Goal: Transaction & Acquisition: Purchase product/service

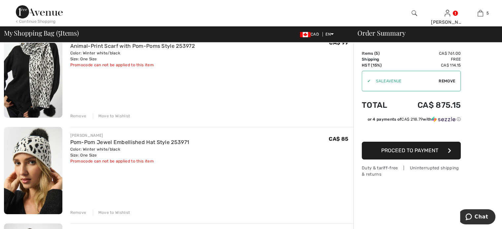
click at [82, 119] on div "Remove" at bounding box center [78, 116] width 16 height 6
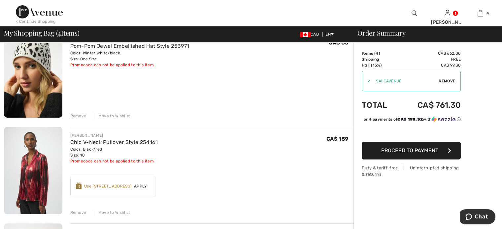
click at [86, 119] on div "Remove" at bounding box center [78, 116] width 16 height 6
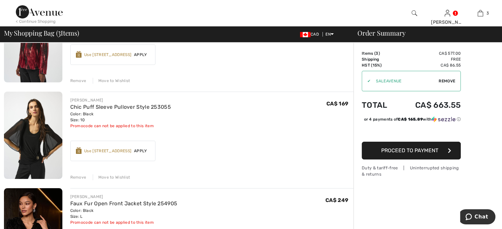
scroll to position [165, 0]
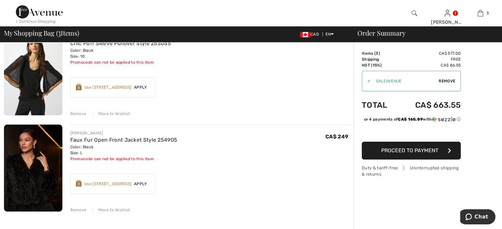
click at [84, 117] on div "Remove" at bounding box center [78, 114] width 16 height 6
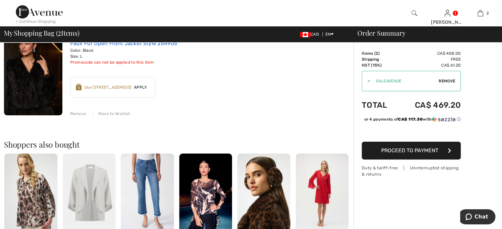
click at [120, 47] on link "Faux Fur Open Front Jacket Style 254905" at bounding box center [123, 43] width 107 height 6
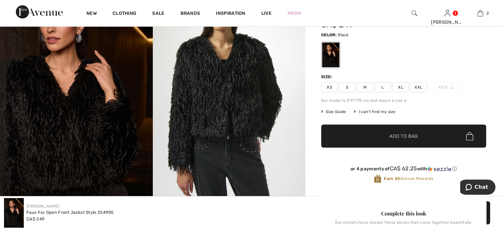
scroll to position [99, 0]
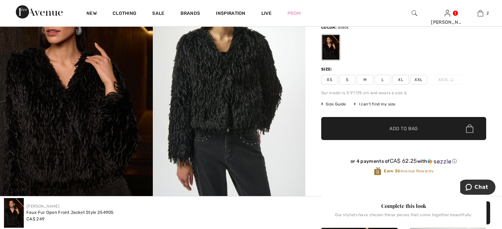
click at [224, 86] on img at bounding box center [229, 86] width 153 height 229
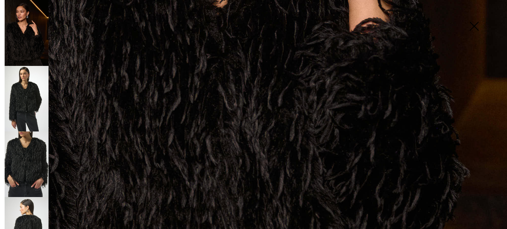
scroll to position [325, 0]
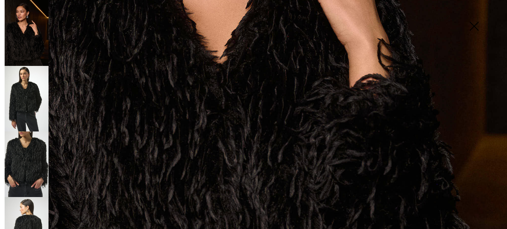
click at [26, 100] on img at bounding box center [27, 99] width 44 height 66
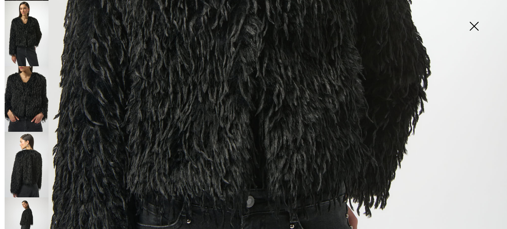
scroll to position [66, 0]
click at [24, 209] on img at bounding box center [27, 230] width 44 height 66
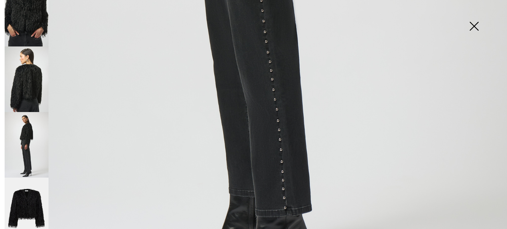
scroll to position [522, 0]
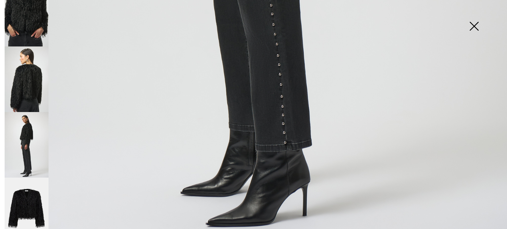
click at [30, 187] on img at bounding box center [27, 211] width 44 height 66
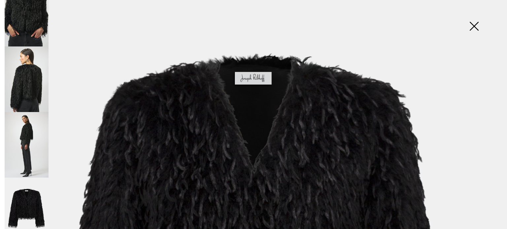
scroll to position [0, 0]
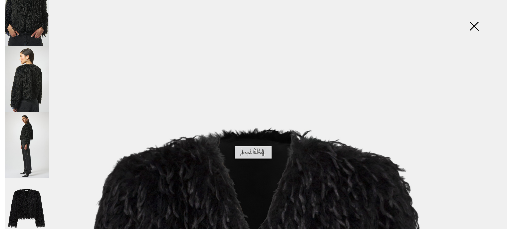
drag, startPoint x: 474, startPoint y: 23, endPoint x: 470, endPoint y: 23, distance: 3.3
click at [473, 23] on img at bounding box center [473, 27] width 33 height 34
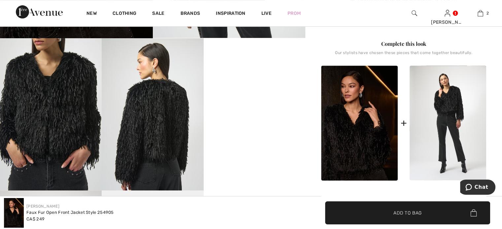
scroll to position [297, 0]
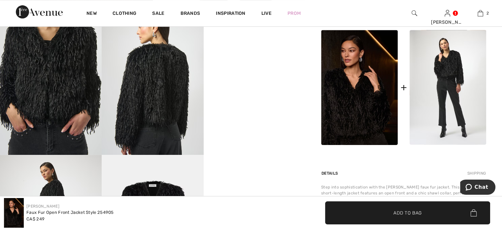
click at [244, 53] on video "Your browser does not support the video tag." at bounding box center [254, 28] width 102 height 51
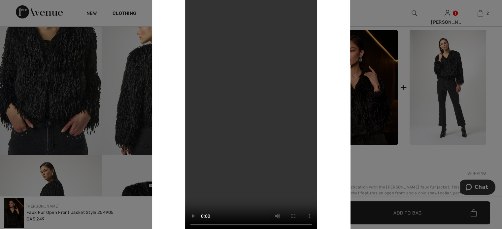
click at [4, 152] on div at bounding box center [251, 114] width 502 height 229
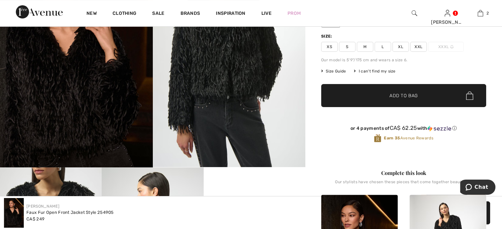
scroll to position [0, 0]
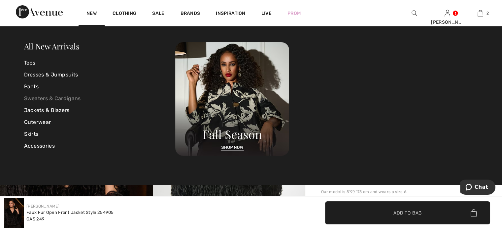
click at [36, 99] on link "Sweaters & Cardigans" at bounding box center [99, 99] width 151 height 12
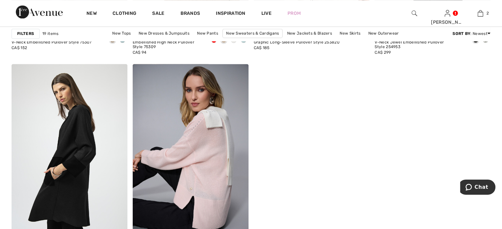
scroll to position [1253, 0]
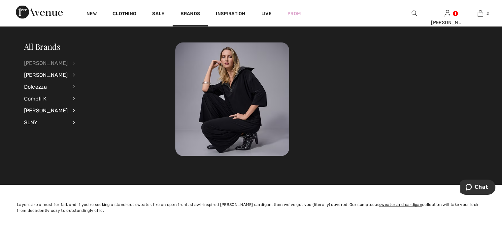
click at [36, 64] on div "[PERSON_NAME]" at bounding box center [46, 63] width 44 height 12
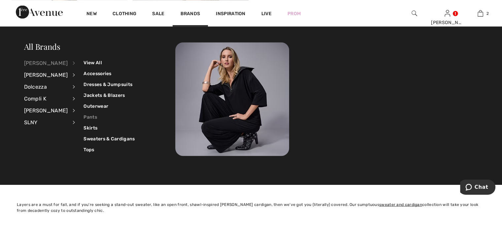
click at [98, 117] on link "Pants" at bounding box center [108, 116] width 51 height 11
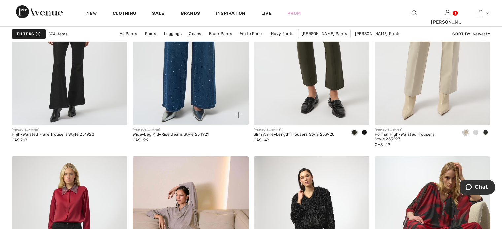
scroll to position [2243, 0]
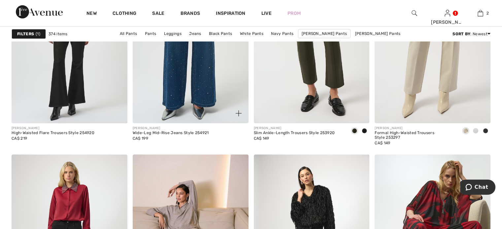
click at [202, 110] on img at bounding box center [191, 36] width 116 height 173
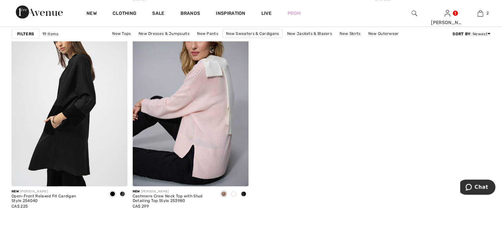
scroll to position [1367, 0]
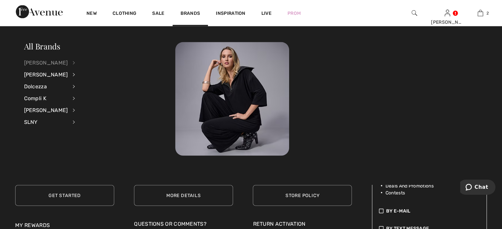
click at [41, 64] on div "[PERSON_NAME]" at bounding box center [46, 63] width 44 height 12
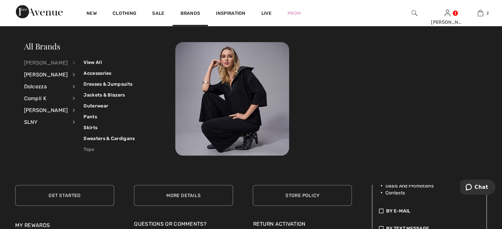
click at [95, 152] on link "Tops" at bounding box center [108, 149] width 51 height 11
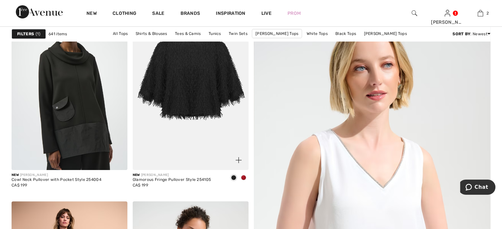
click at [241, 180] on span at bounding box center [243, 177] width 5 height 5
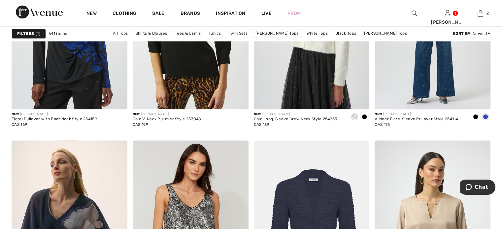
scroll to position [1121, 0]
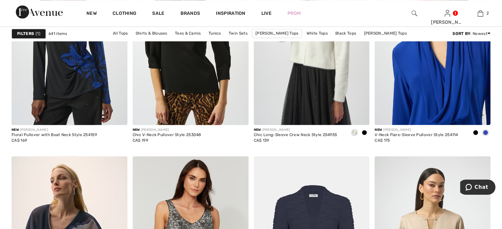
click at [441, 125] on img at bounding box center [432, 38] width 116 height 173
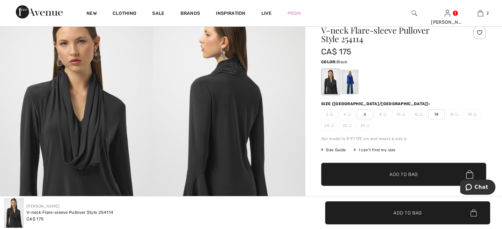
scroll to position [66, 0]
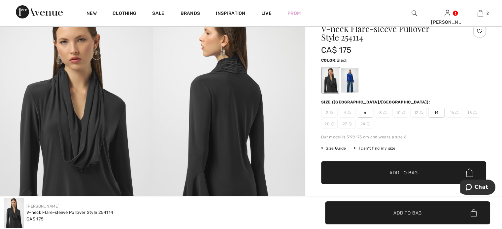
click at [337, 88] on div at bounding box center [330, 80] width 17 height 25
click at [358, 92] on div at bounding box center [349, 80] width 17 height 25
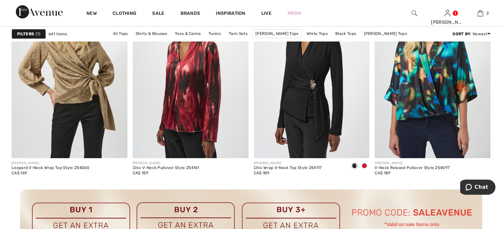
scroll to position [2407, 0]
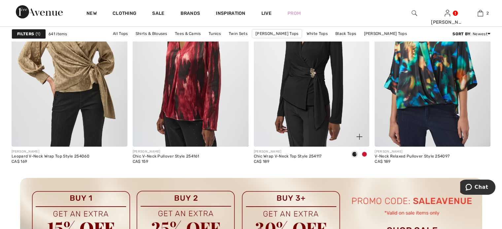
click at [364, 157] on span at bounding box center [363, 154] width 5 height 5
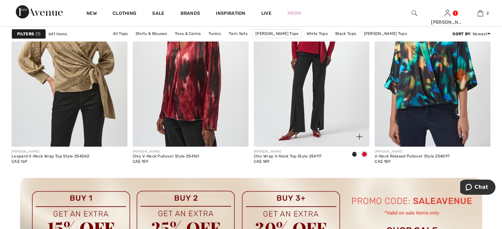
click at [319, 122] on img at bounding box center [312, 59] width 116 height 173
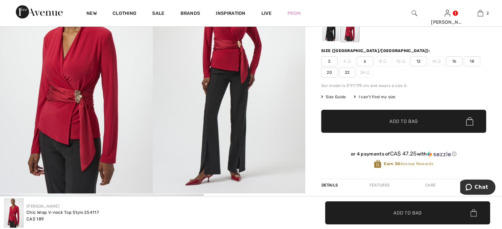
scroll to position [99, 0]
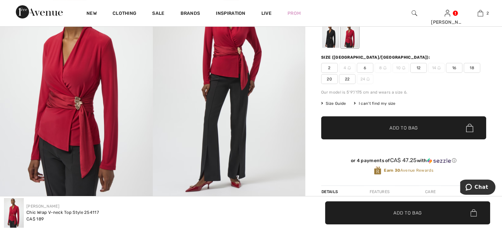
click at [426, 73] on span "12" at bounding box center [418, 68] width 16 height 10
click at [403, 132] on span "Add to Bag" at bounding box center [403, 128] width 28 height 7
click at [339, 48] on div at bounding box center [330, 35] width 17 height 25
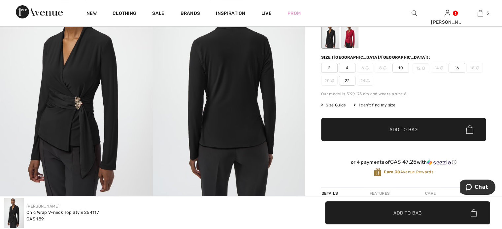
click at [408, 73] on span "10" at bounding box center [400, 68] width 16 height 10
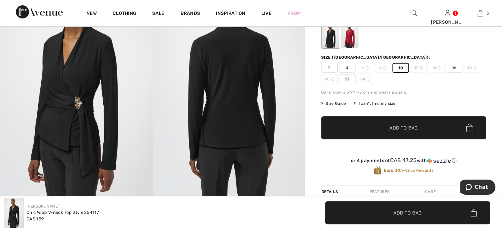
click at [392, 132] on span "Add to Bag" at bounding box center [403, 128] width 28 height 7
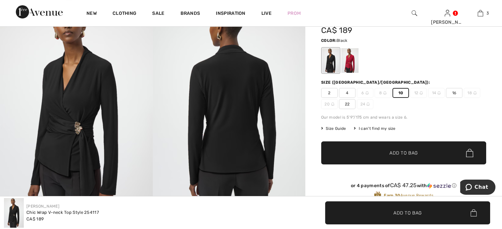
scroll to position [0, 0]
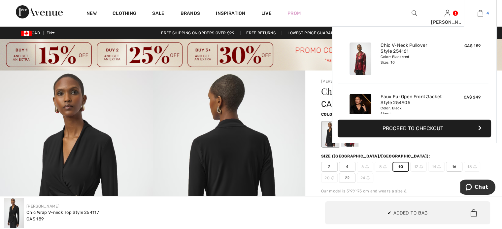
click at [477, 12] on img at bounding box center [480, 13] width 6 height 8
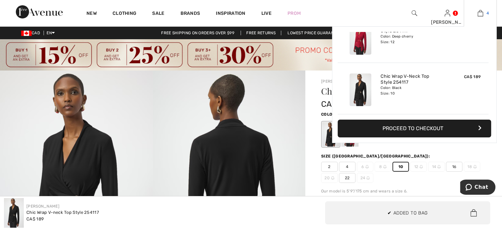
scroll to position [169, 0]
click at [477, 12] on img at bounding box center [480, 13] width 6 height 8
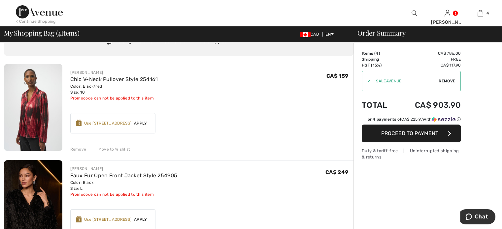
scroll to position [33, 0]
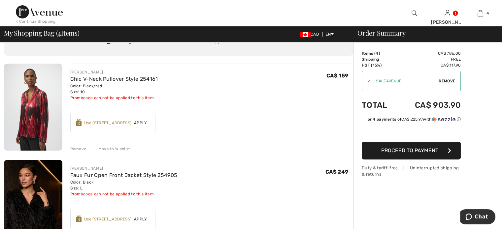
click at [85, 152] on div "Remove" at bounding box center [78, 149] width 16 height 6
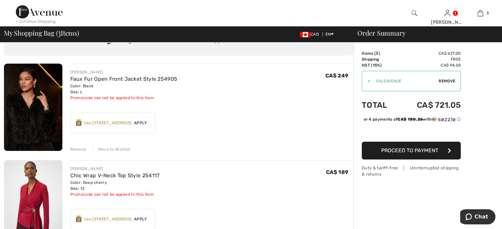
click at [85, 152] on div "Remove" at bounding box center [78, 149] width 16 height 6
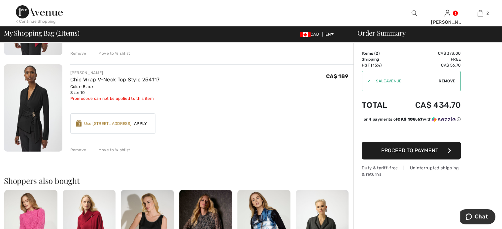
scroll to position [132, 0]
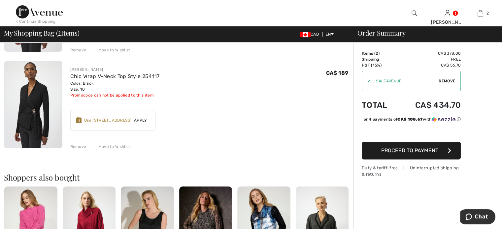
click at [86, 150] on div "Remove" at bounding box center [78, 147] width 16 height 6
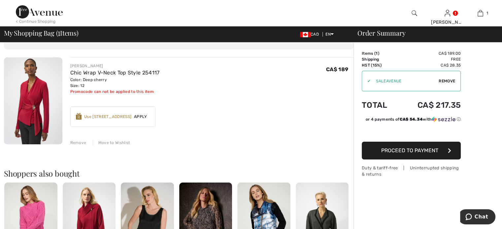
scroll to position [0, 0]
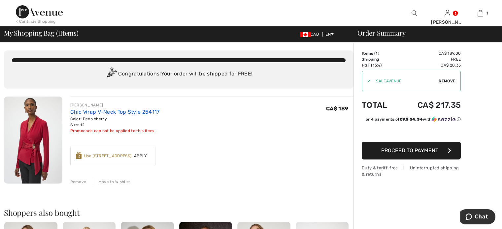
click at [112, 115] on link "Chic Wrap V-Neck Top Style 254117" at bounding box center [114, 112] width 89 height 6
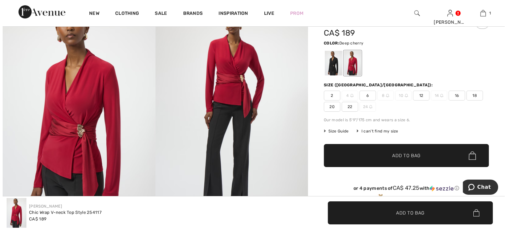
scroll to position [33, 0]
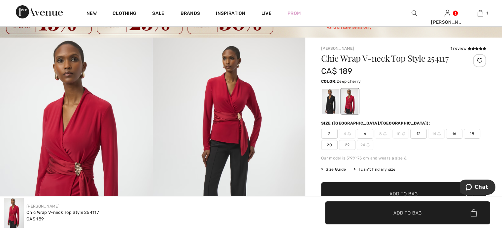
click at [223, 112] on img at bounding box center [229, 152] width 153 height 229
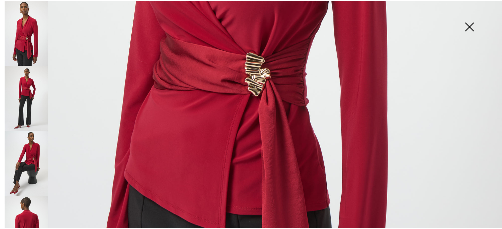
scroll to position [165, 0]
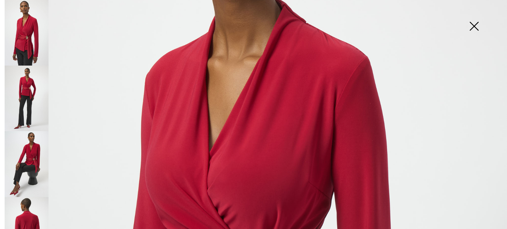
click at [474, 25] on img at bounding box center [473, 27] width 33 height 34
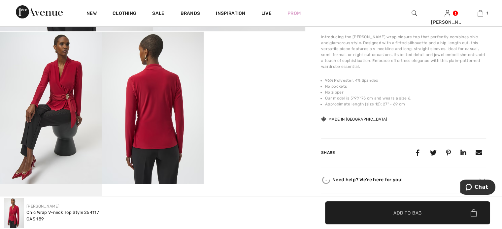
scroll to position [264, 0]
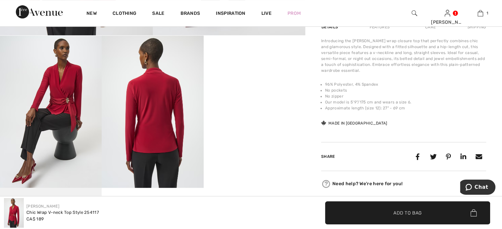
click at [59, 106] on img at bounding box center [51, 112] width 102 height 152
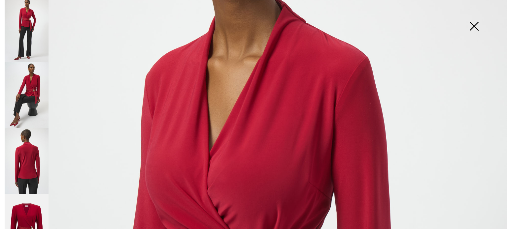
scroll to position [87, 0]
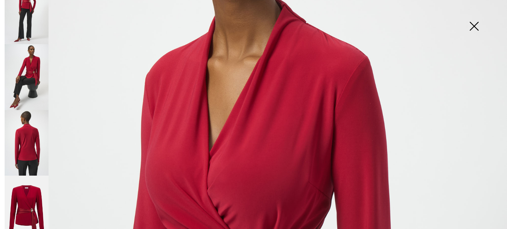
click at [41, 64] on img at bounding box center [27, 77] width 44 height 66
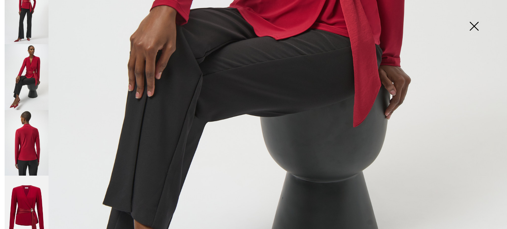
scroll to position [363, 0]
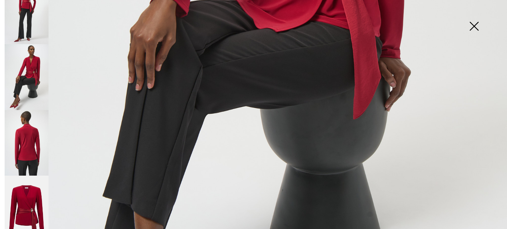
click at [25, 201] on img at bounding box center [27, 209] width 44 height 66
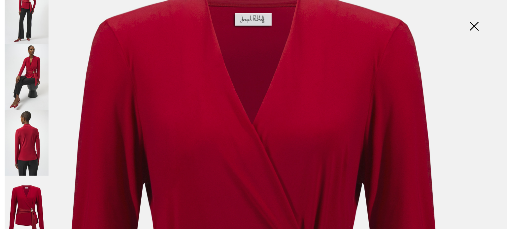
scroll to position [33, 0]
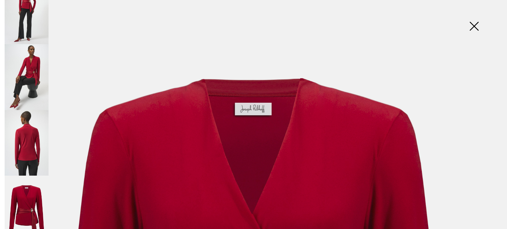
click at [474, 24] on img at bounding box center [473, 27] width 33 height 34
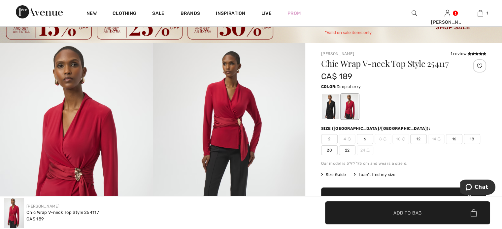
scroll to position [0, 0]
